Goal: Information Seeking & Learning: Learn about a topic

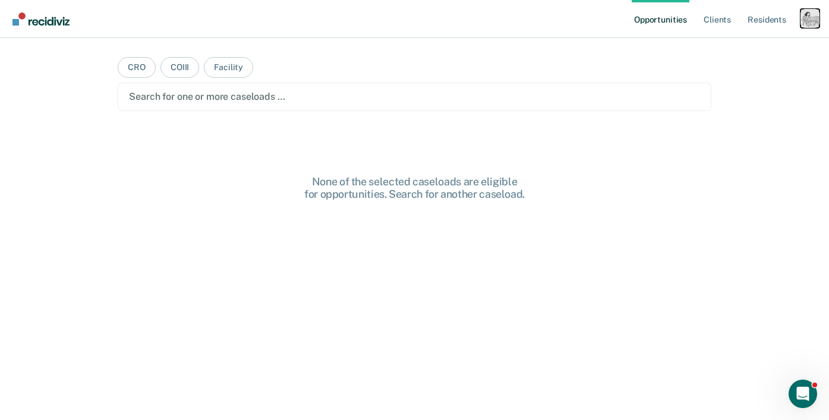
click at [816, 21] on div "Profile dropdown button" at bounding box center [810, 18] width 19 height 19
click at [735, 48] on link "Profile" at bounding box center [762, 48] width 96 height 10
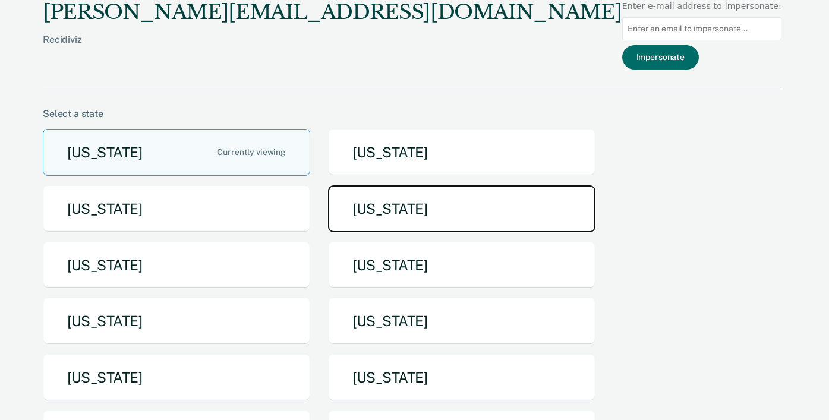
click at [369, 211] on button "[US_STATE]" at bounding box center [461, 208] width 267 height 47
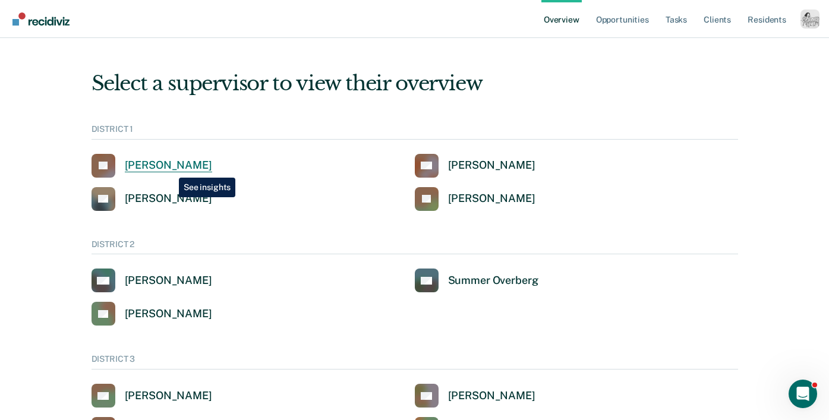
click at [170, 169] on div "[PERSON_NAME]" at bounding box center [168, 166] width 87 height 14
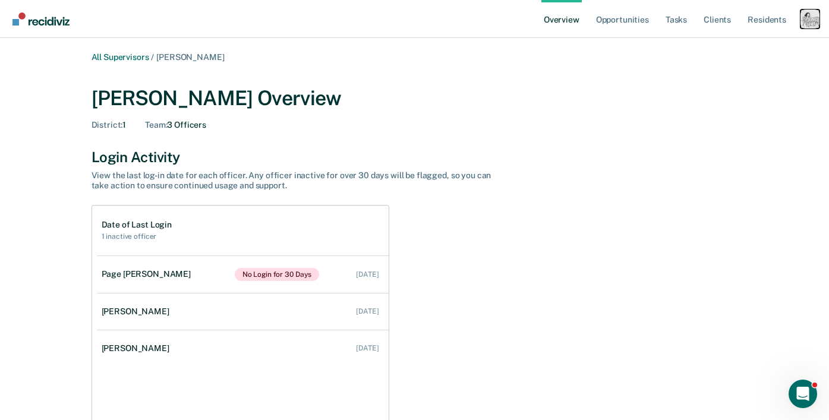
click at [812, 19] on div "Profile dropdown button" at bounding box center [810, 19] width 19 height 19
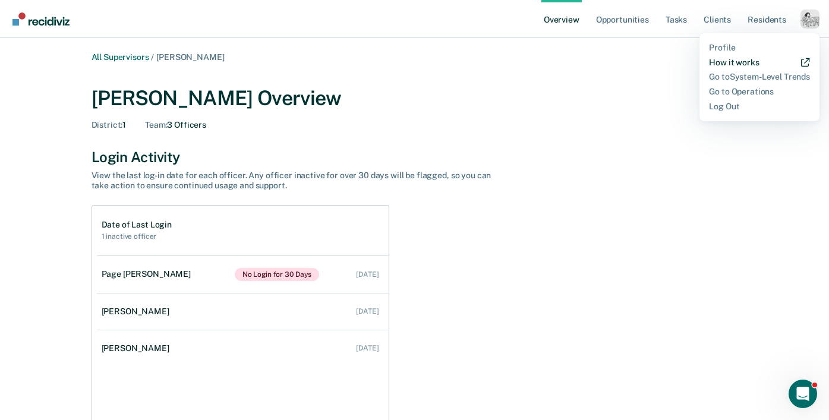
click at [744, 61] on link "How it works" at bounding box center [759, 63] width 101 height 10
click at [794, 21] on ul "Overview Opportunities Tasks Client s Resident s" at bounding box center [670, 19] width 259 height 38
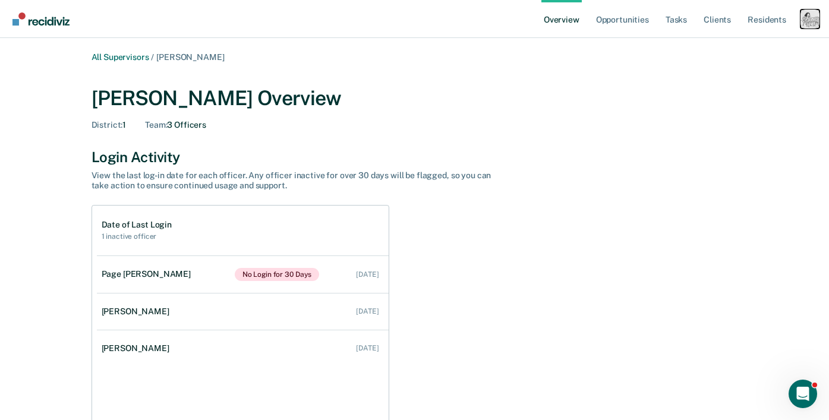
click at [804, 21] on div "Profile dropdown button" at bounding box center [810, 19] width 19 height 19
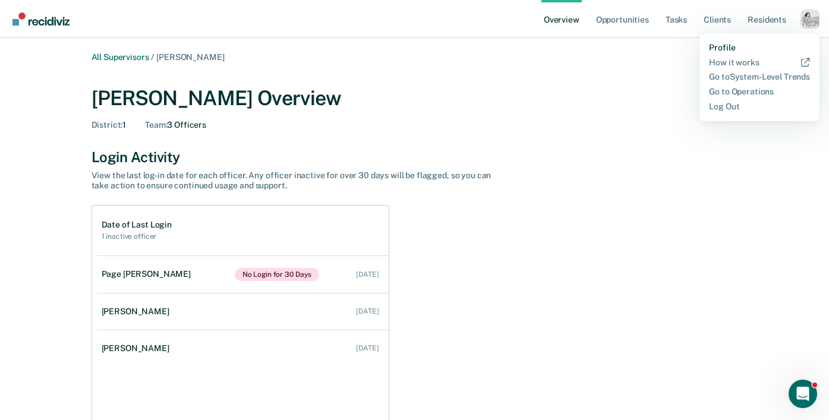
click at [735, 45] on link "Profile" at bounding box center [759, 48] width 101 height 10
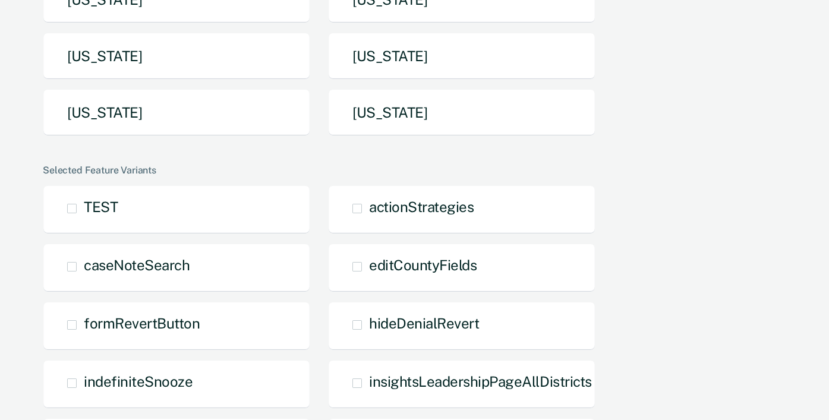
scroll to position [382, 0]
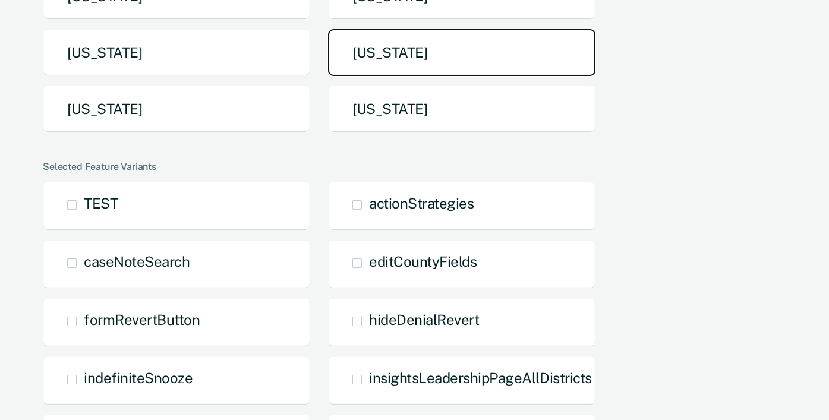
click at [401, 65] on button "[US_STATE]" at bounding box center [461, 52] width 267 height 47
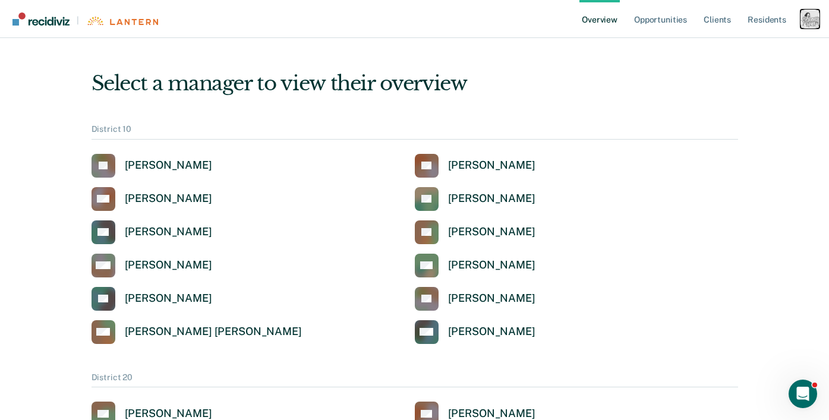
click at [808, 18] on div "Profile dropdown button" at bounding box center [810, 19] width 19 height 19
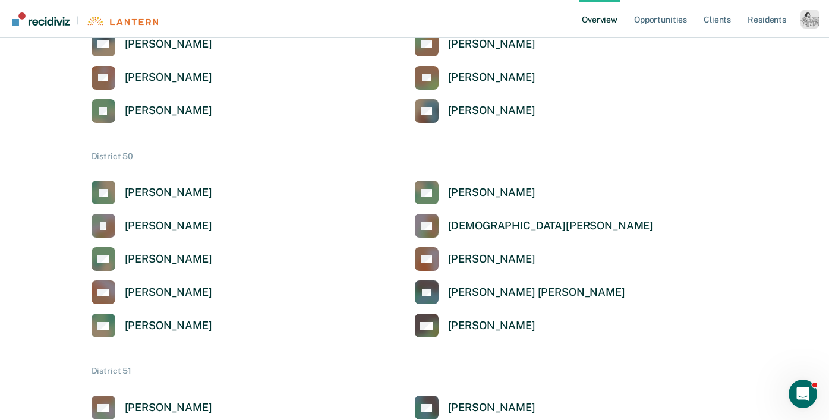
scroll to position [1415, 0]
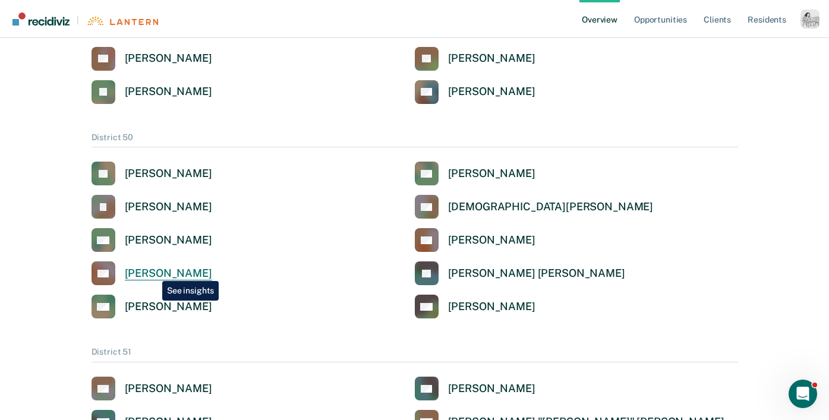
click at [153, 272] on div "[PERSON_NAME]" at bounding box center [168, 274] width 87 height 14
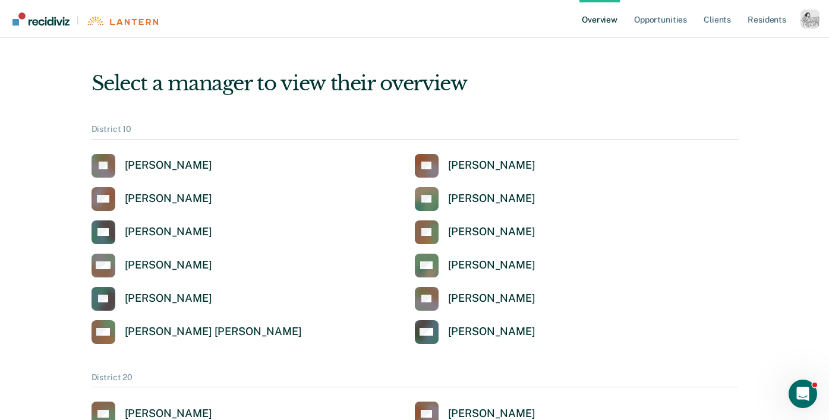
scroll to position [1415, 0]
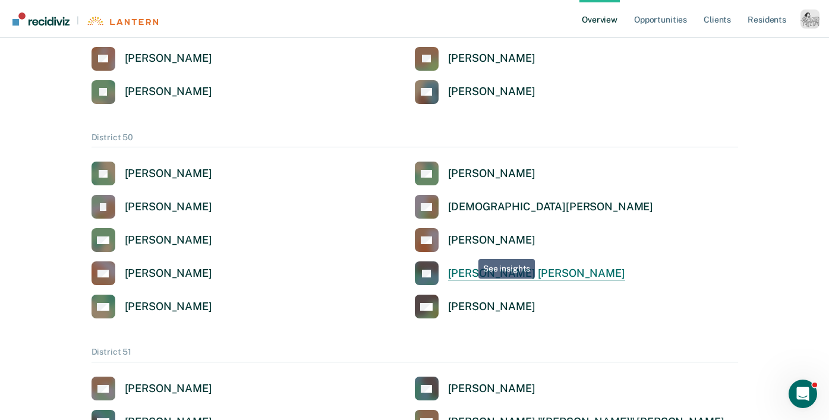
click at [465, 265] on link "[PERSON_NAME] [PERSON_NAME]" at bounding box center [520, 274] width 210 height 24
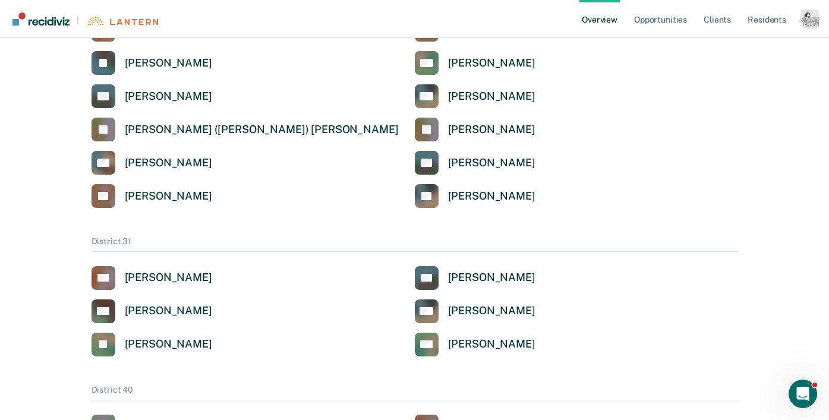
scroll to position [748, 0]
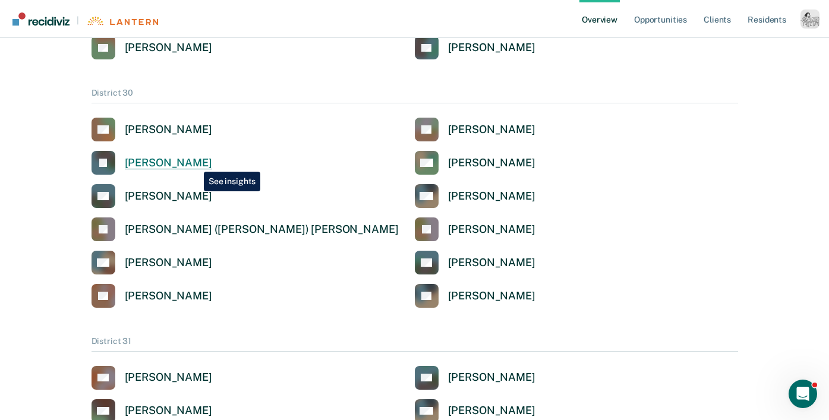
click at [195, 163] on div "[PERSON_NAME]" at bounding box center [168, 163] width 87 height 14
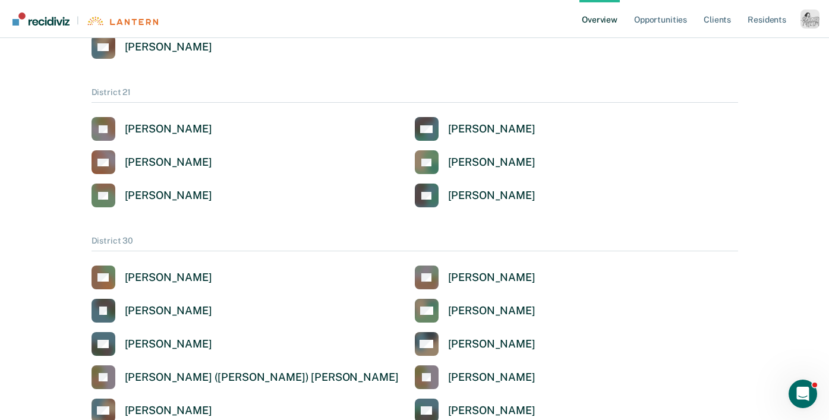
scroll to position [615, 0]
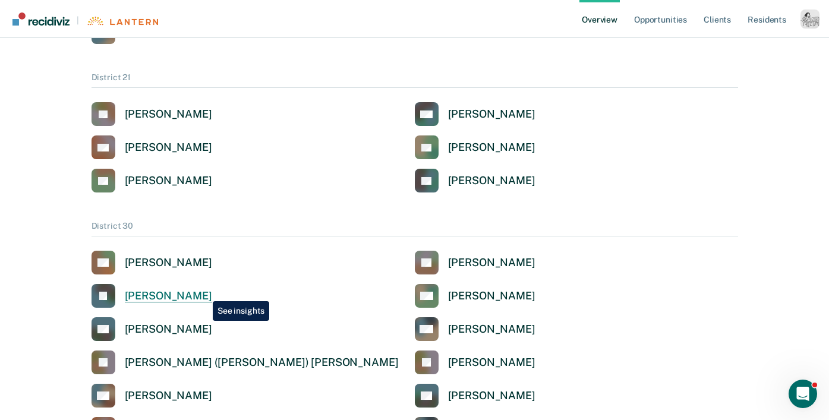
click at [204, 292] on div "[PERSON_NAME]" at bounding box center [168, 296] width 87 height 14
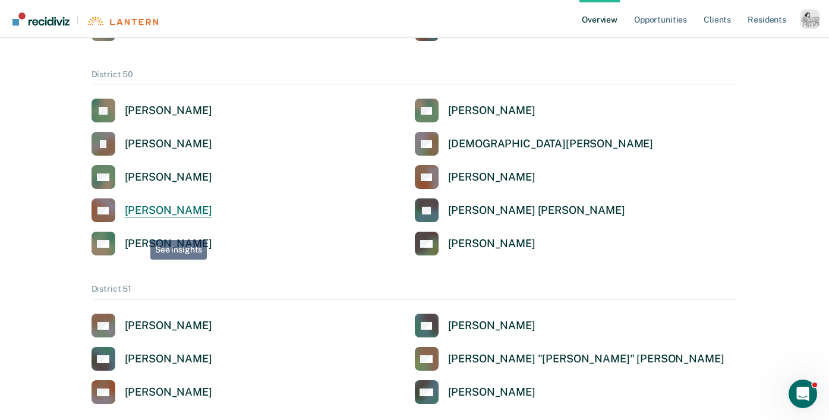
click at [170, 216] on div "[PERSON_NAME]" at bounding box center [168, 211] width 87 height 14
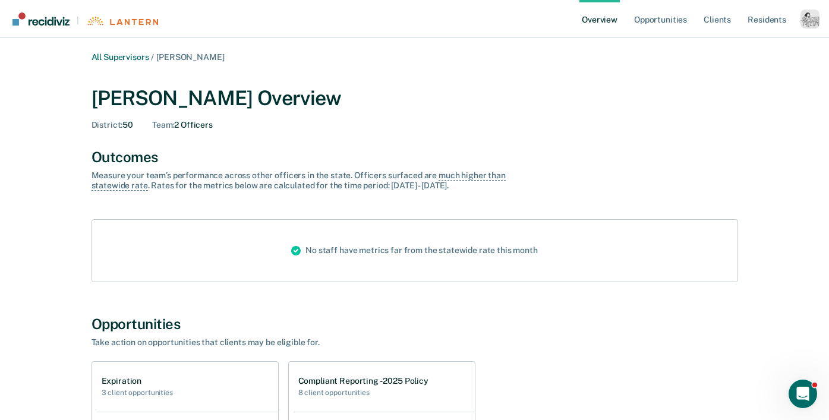
scroll to position [1478, 0]
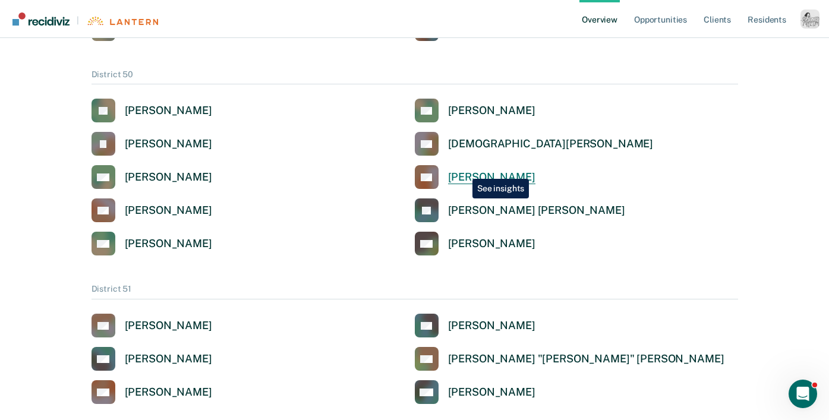
click at [464, 171] on div "[PERSON_NAME]" at bounding box center [491, 178] width 87 height 14
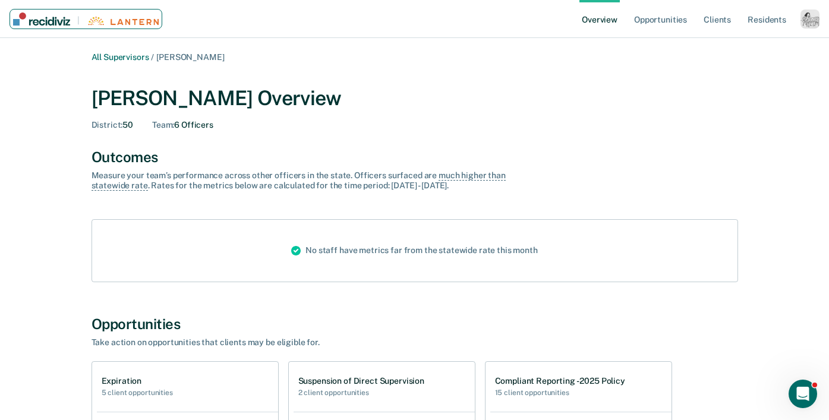
scroll to position [1478, 0]
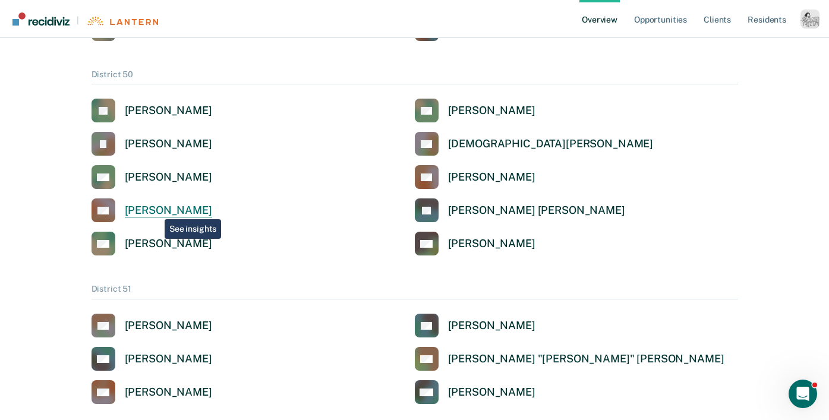
click at [156, 210] on div "[PERSON_NAME]" at bounding box center [168, 211] width 87 height 14
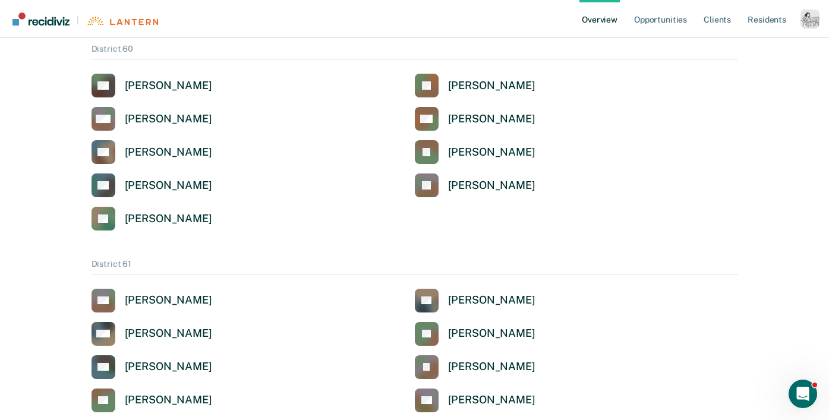
scroll to position [1871, 0]
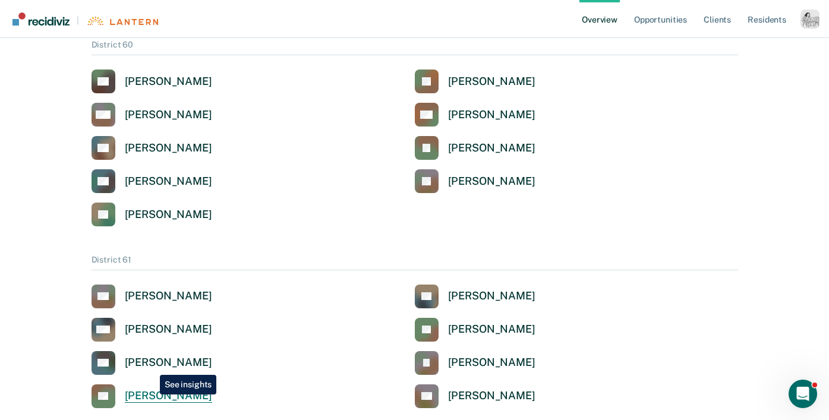
click at [151, 395] on div "[PERSON_NAME]" at bounding box center [168, 396] width 87 height 14
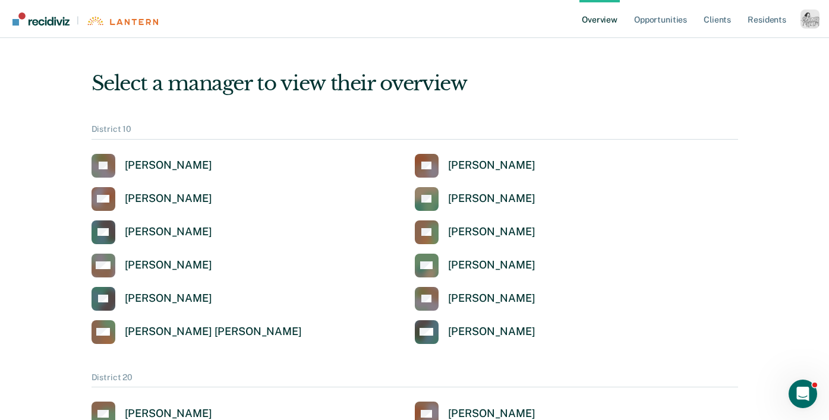
scroll to position [1871, 0]
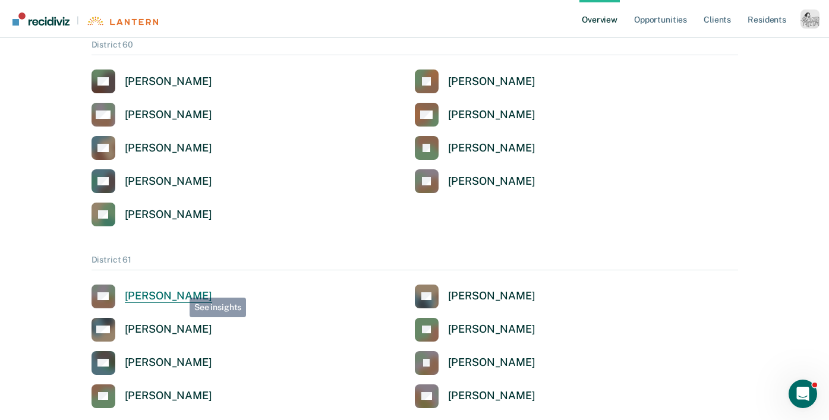
click at [181, 289] on div "[PERSON_NAME]" at bounding box center [168, 296] width 87 height 14
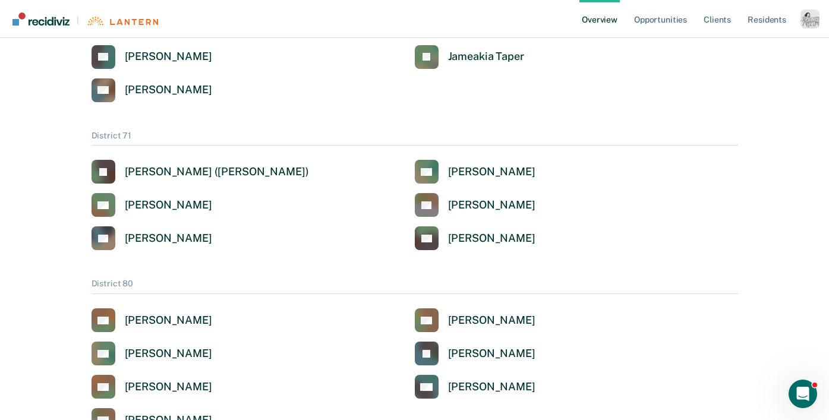
scroll to position [2397, 0]
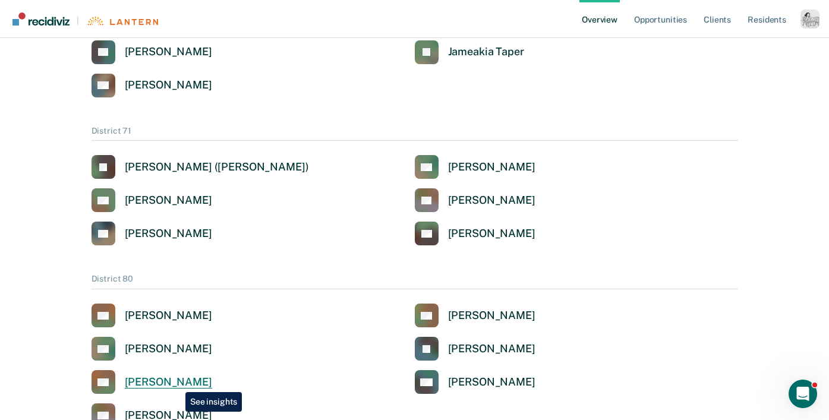
click at [176, 377] on div "[PERSON_NAME]" at bounding box center [168, 383] width 87 height 14
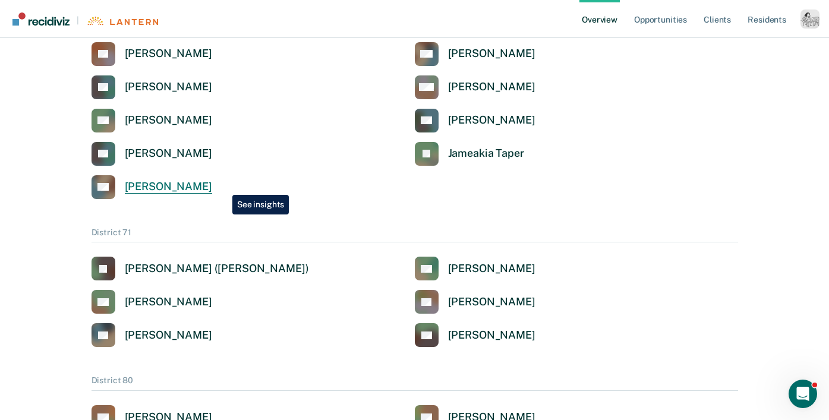
scroll to position [2229, 0]
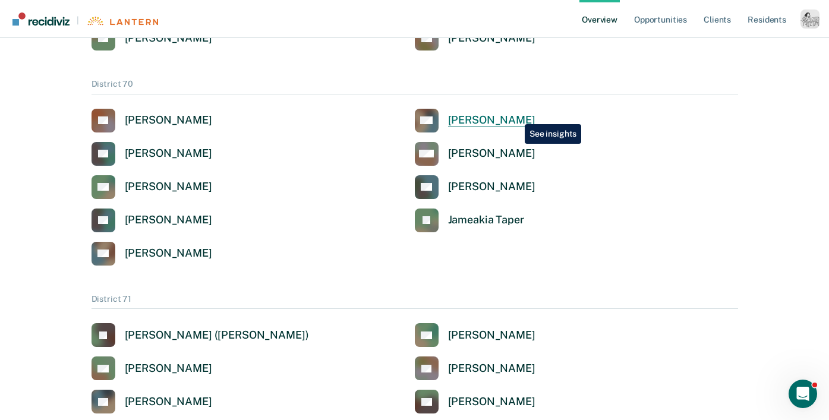
click at [516, 115] on div "[PERSON_NAME]" at bounding box center [491, 121] width 87 height 14
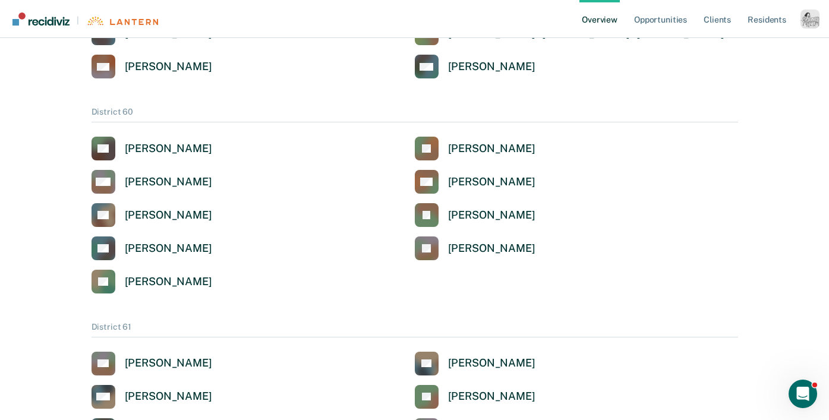
scroll to position [1803, 0]
click at [480, 209] on div "[PERSON_NAME]" at bounding box center [491, 216] width 87 height 14
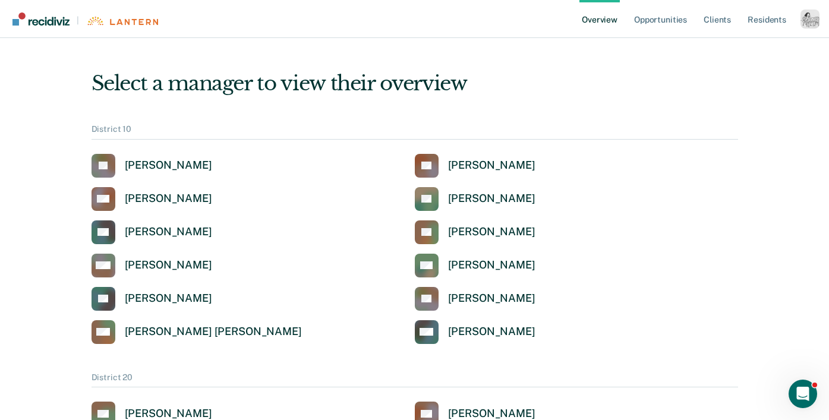
scroll to position [1803, 0]
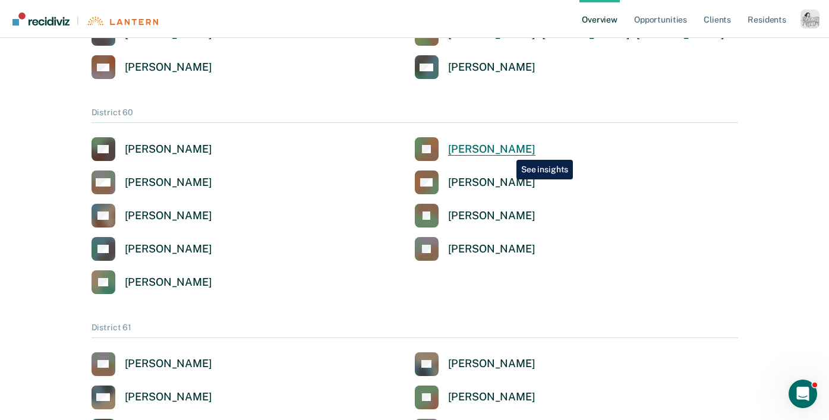
click at [506, 146] on div "[PERSON_NAME]" at bounding box center [491, 150] width 87 height 14
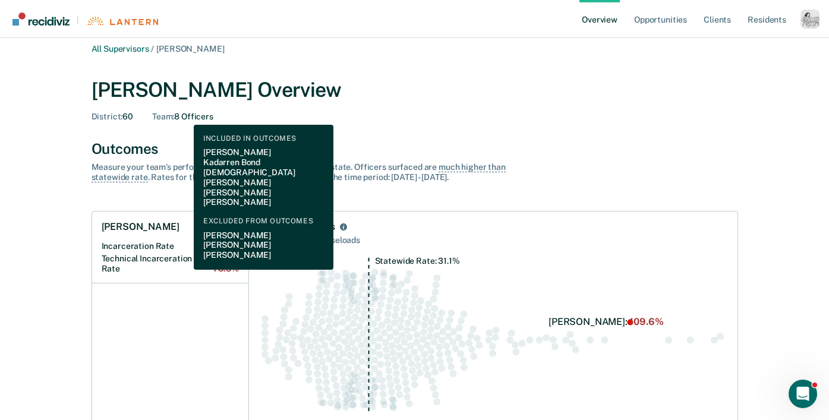
scroll to position [9, 0]
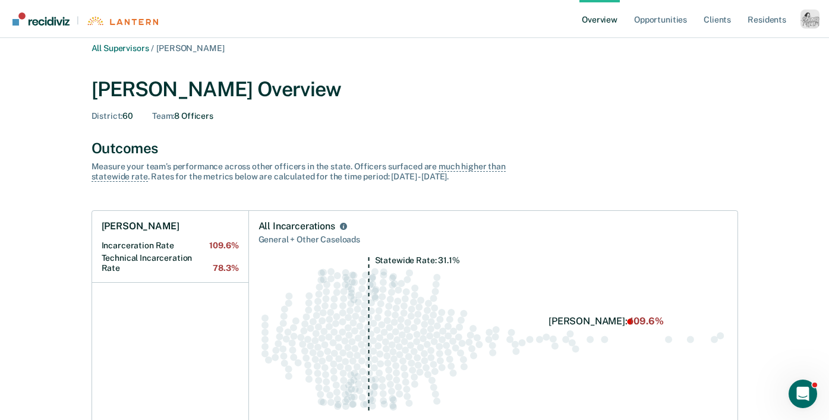
drag, startPoint x: 758, startPoint y: 260, endPoint x: 789, endPoint y: 252, distance: 32.0
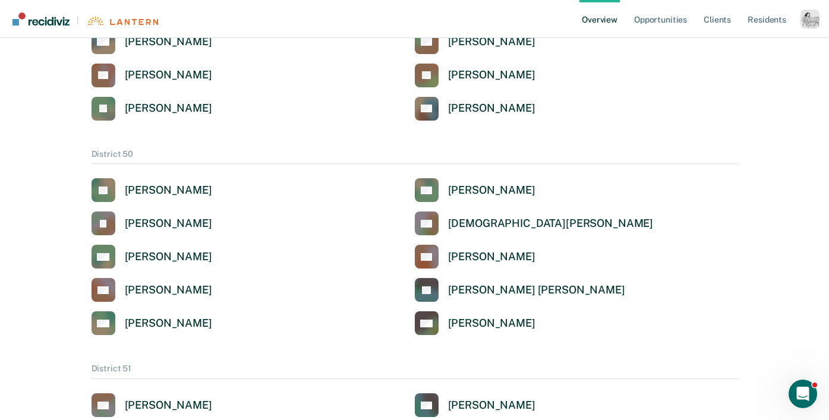
scroll to position [1398, 0]
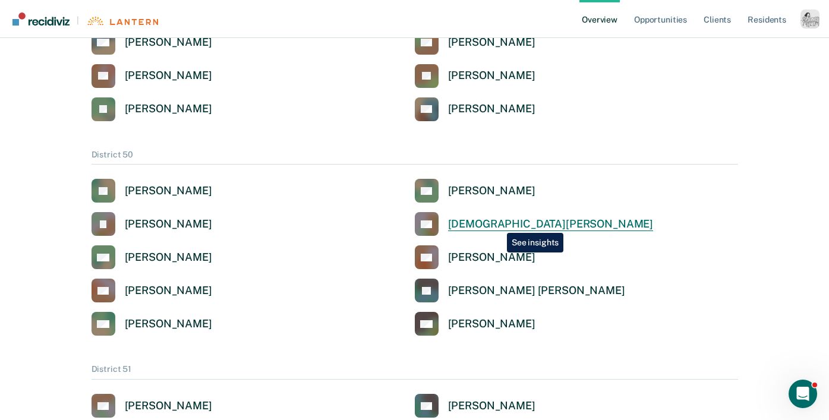
click at [498, 224] on div "[DEMOGRAPHIC_DATA][PERSON_NAME]" at bounding box center [551, 225] width 206 height 14
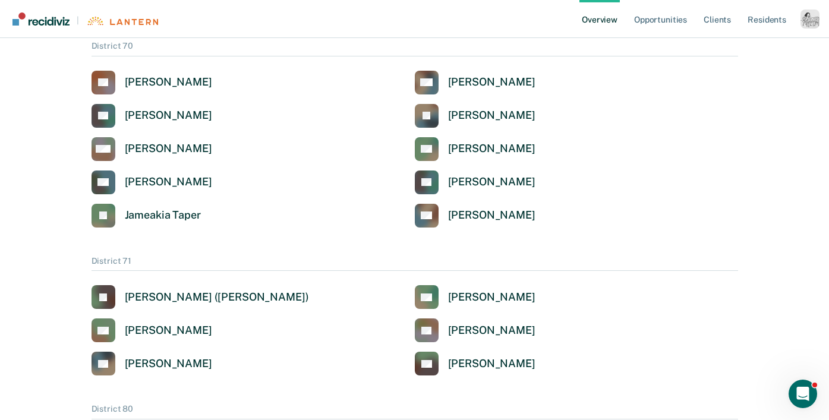
scroll to position [2270, 0]
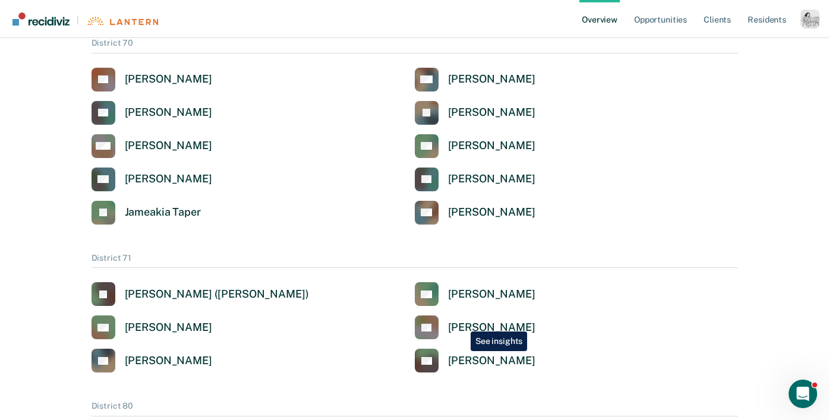
click at [462, 323] on div "[PERSON_NAME]" at bounding box center [491, 328] width 87 height 14
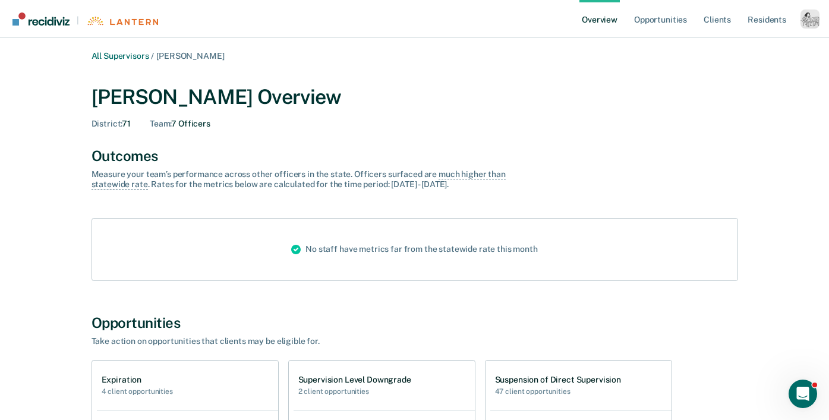
scroll to position [5, 0]
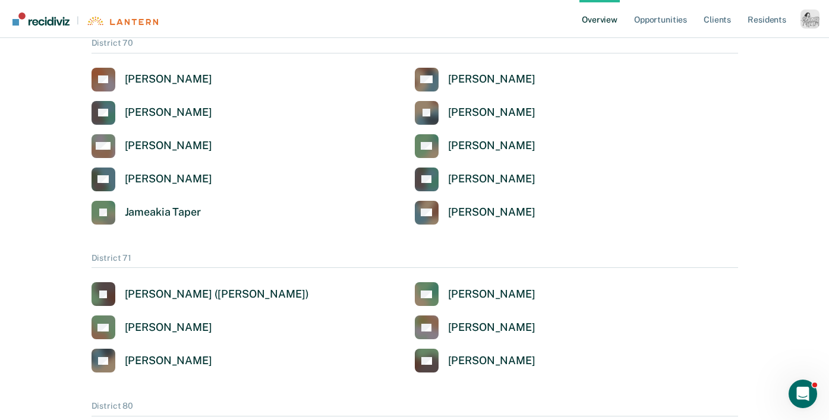
scroll to position [1957, 0]
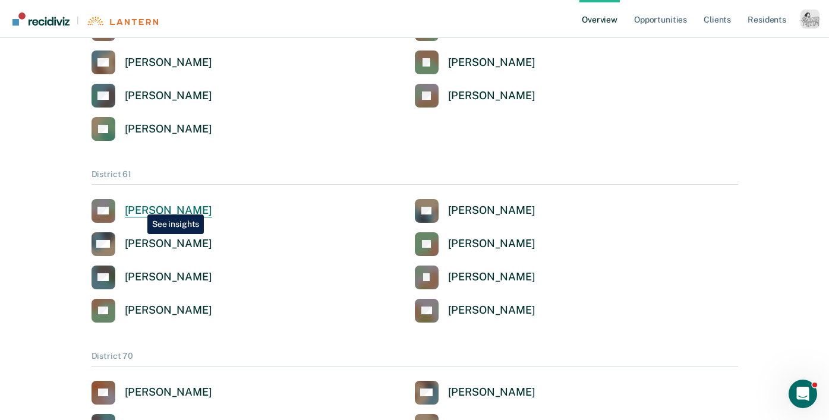
click at [139, 206] on div "[PERSON_NAME]" at bounding box center [168, 211] width 87 height 14
